Goal: Browse casually

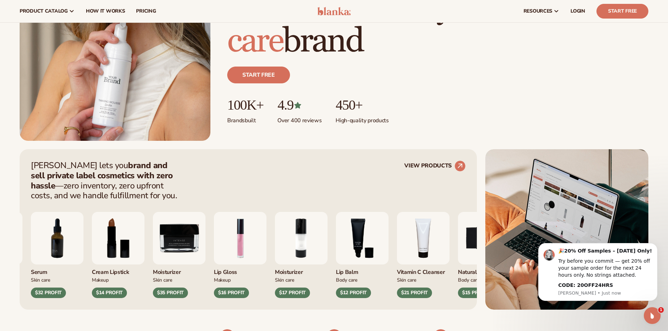
scroll to position [140, 0]
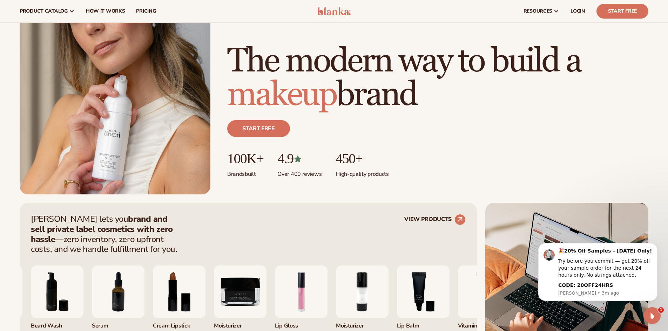
scroll to position [175, 0]
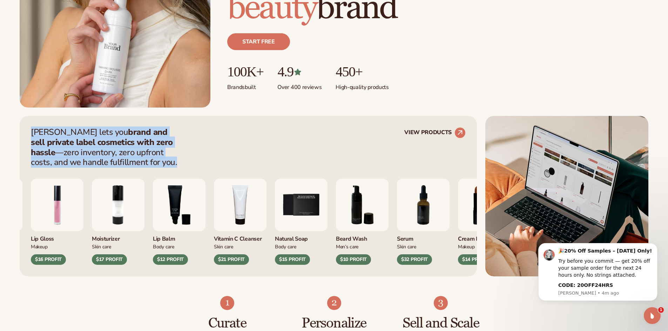
drag, startPoint x: 129, startPoint y: 163, endPoint x: 31, endPoint y: 132, distance: 103.2
click at [31, 132] on div "Blanka lets you brand and sell private label cosmetics with zero hassle —zero i…" at bounding box center [248, 196] width 457 height 161
copy p "Blanka lets you brand and sell private label cosmetics with zero hassle —zero i…"
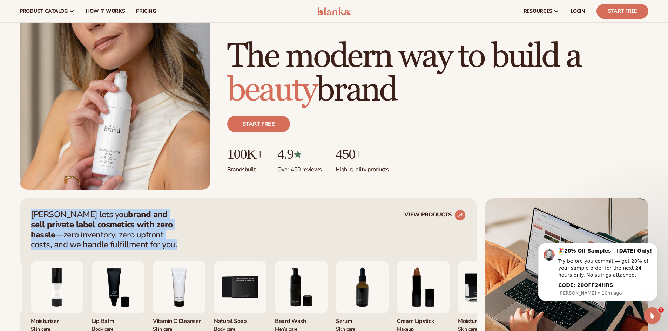
scroll to position [105, 0]
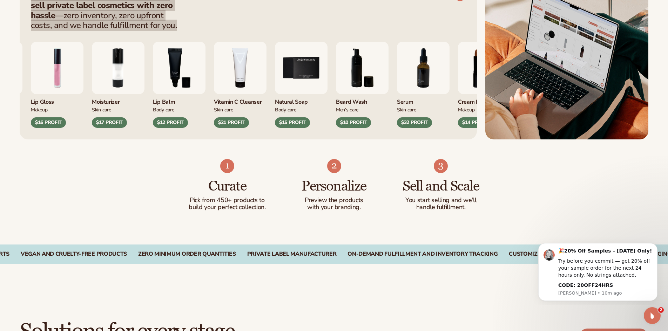
scroll to position [316, 0]
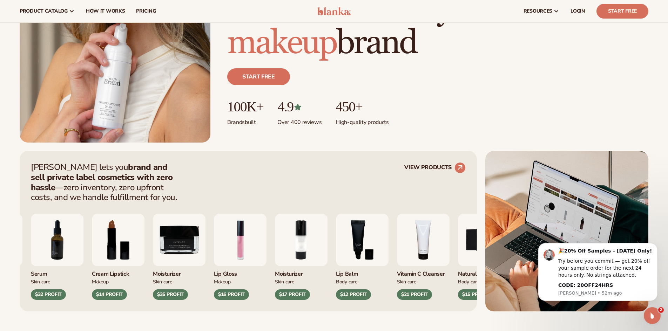
scroll to position [105, 0]
